Goal: Task Accomplishment & Management: Use online tool/utility

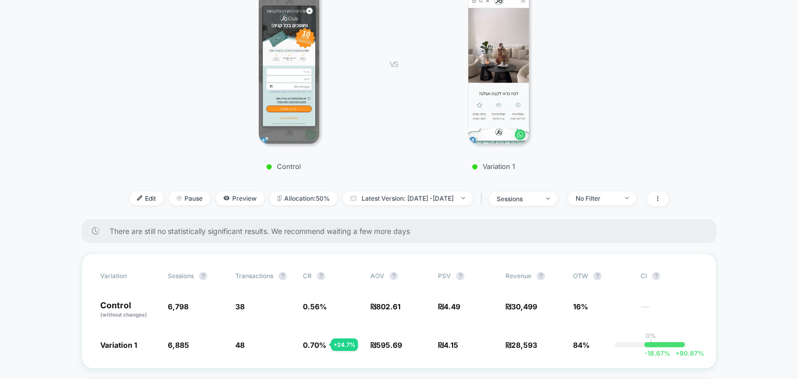
scroll to position [208, 0]
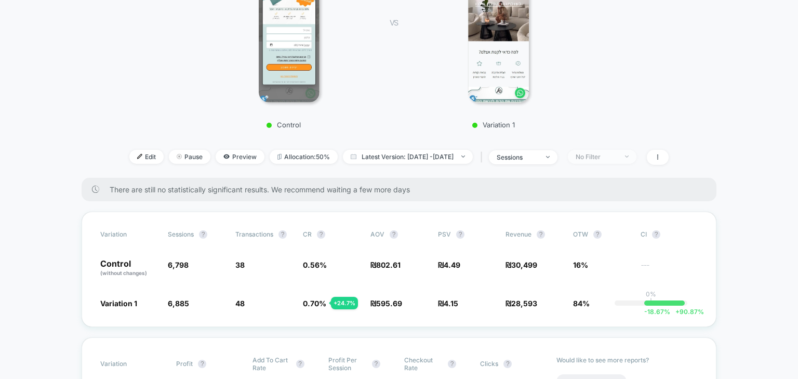
click at [611, 156] on div "No Filter" at bounding box center [596, 157] width 42 height 8
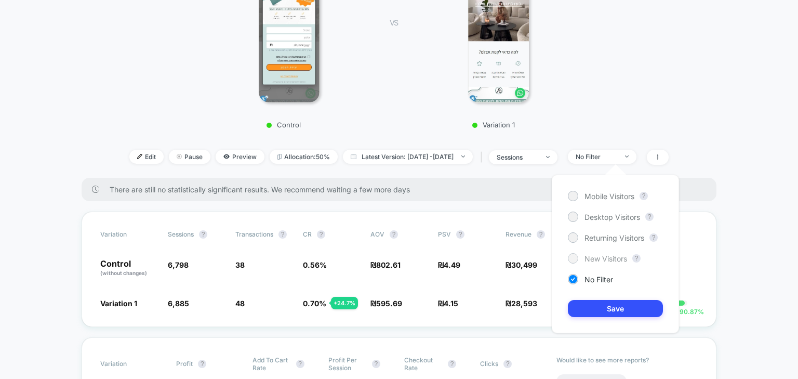
click at [605, 257] on span "New Visitors" at bounding box center [605, 258] width 43 height 9
click at [613, 300] on button "Save" at bounding box center [615, 308] width 95 height 17
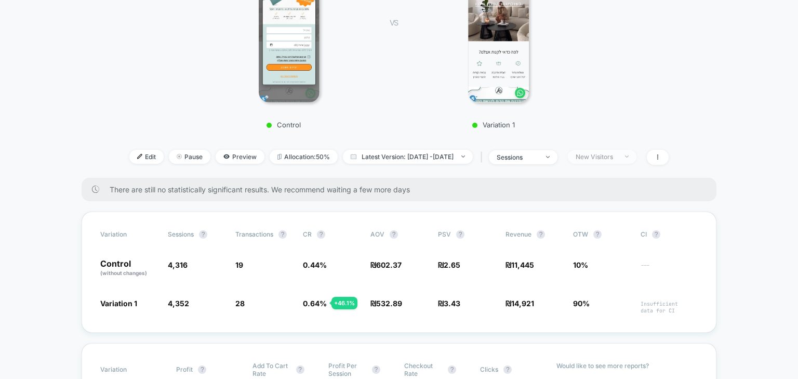
click at [617, 157] on div "New Visitors" at bounding box center [596, 157] width 42 height 8
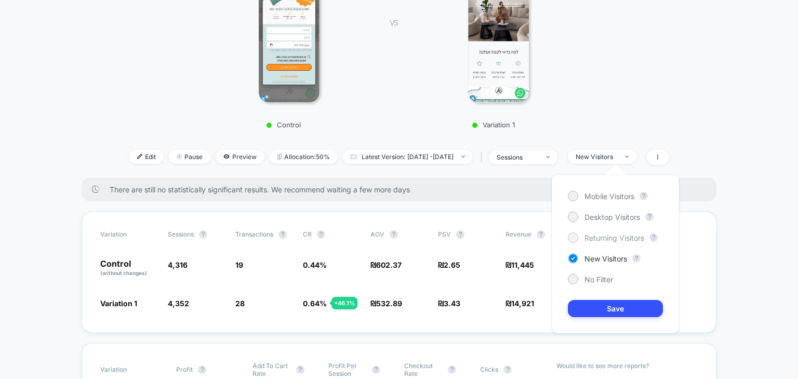
click at [617, 239] on span "Returning Visitors" at bounding box center [614, 237] width 60 height 9
click at [610, 301] on button "Save" at bounding box center [615, 308] width 95 height 17
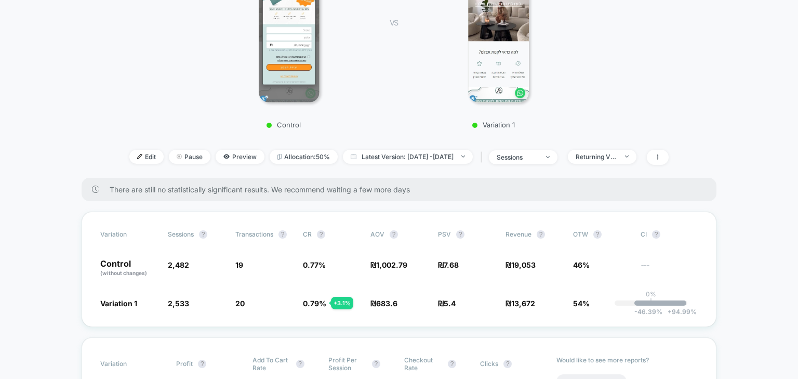
scroll to position [249, 0]
